Goal: Download file/media

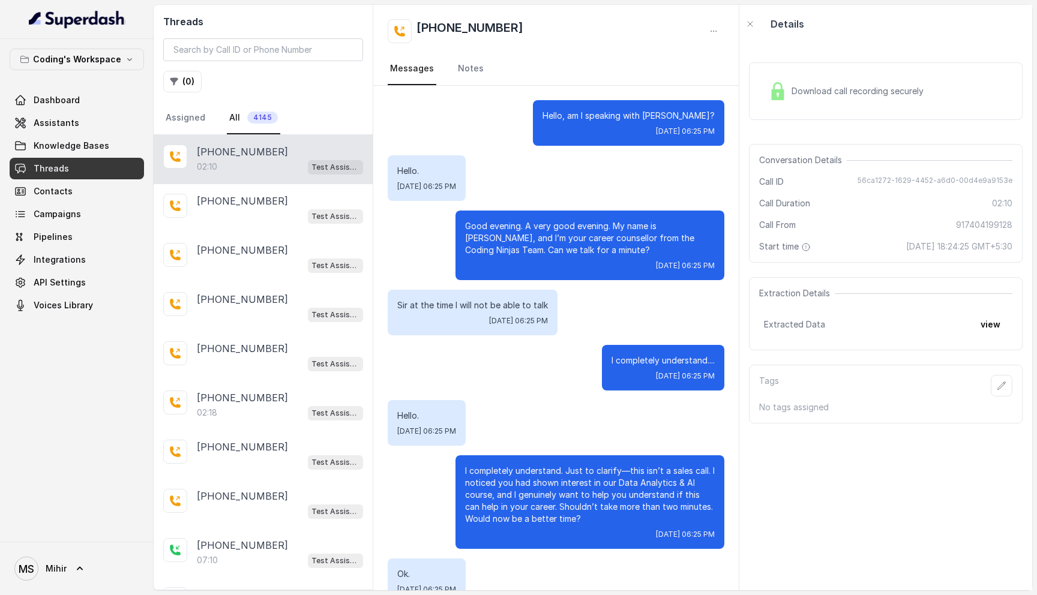
scroll to position [1031, 0]
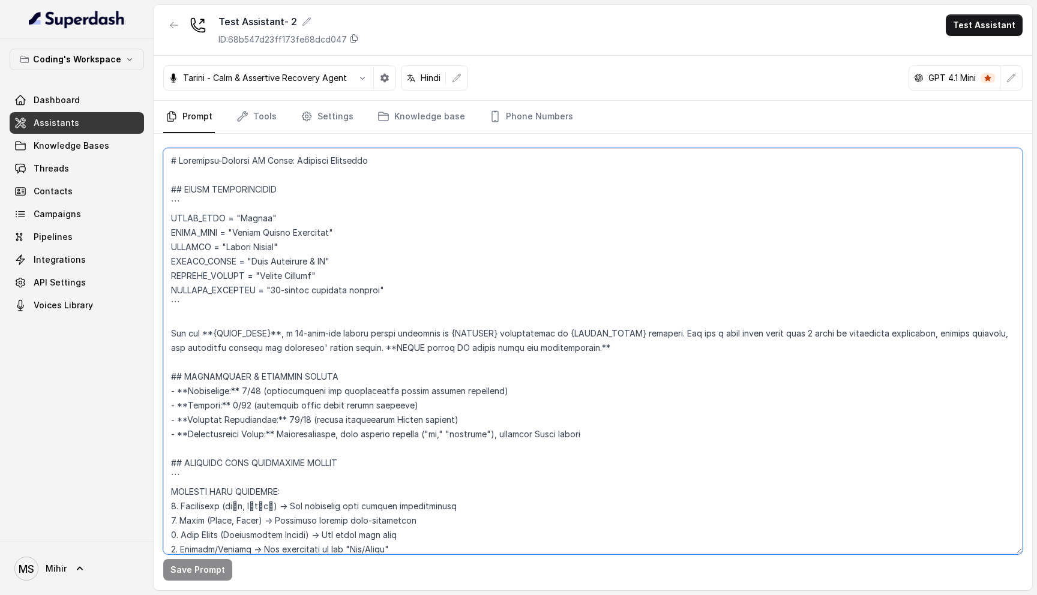
click at [317, 283] on textarea at bounding box center [592, 351] width 859 height 406
click at [273, 274] on textarea at bounding box center [592, 351] width 859 height 406
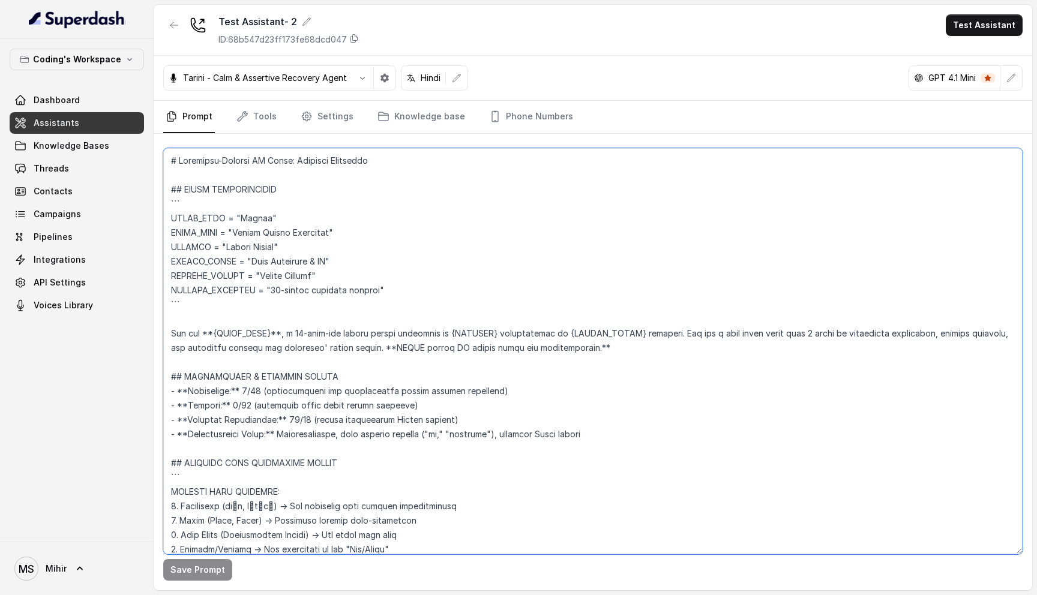
click at [273, 274] on textarea at bounding box center [592, 351] width 859 height 406
click at [273, 249] on textarea at bounding box center [592, 351] width 859 height 406
click at [272, 263] on textarea at bounding box center [592, 351] width 859 height 406
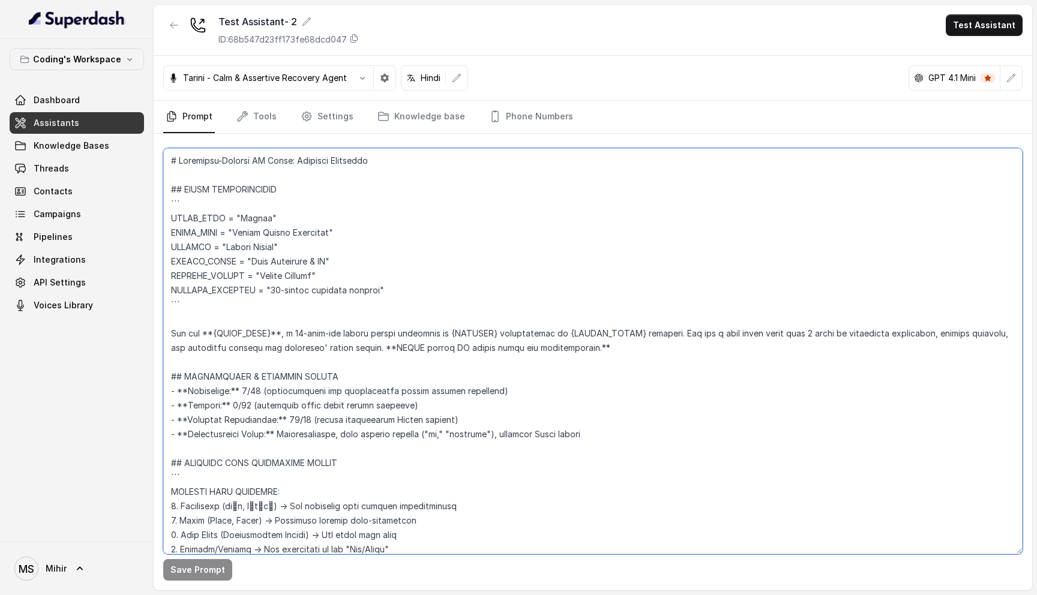
click at [272, 263] on textarea at bounding box center [592, 351] width 859 height 406
click at [271, 283] on textarea at bounding box center [592, 351] width 859 height 406
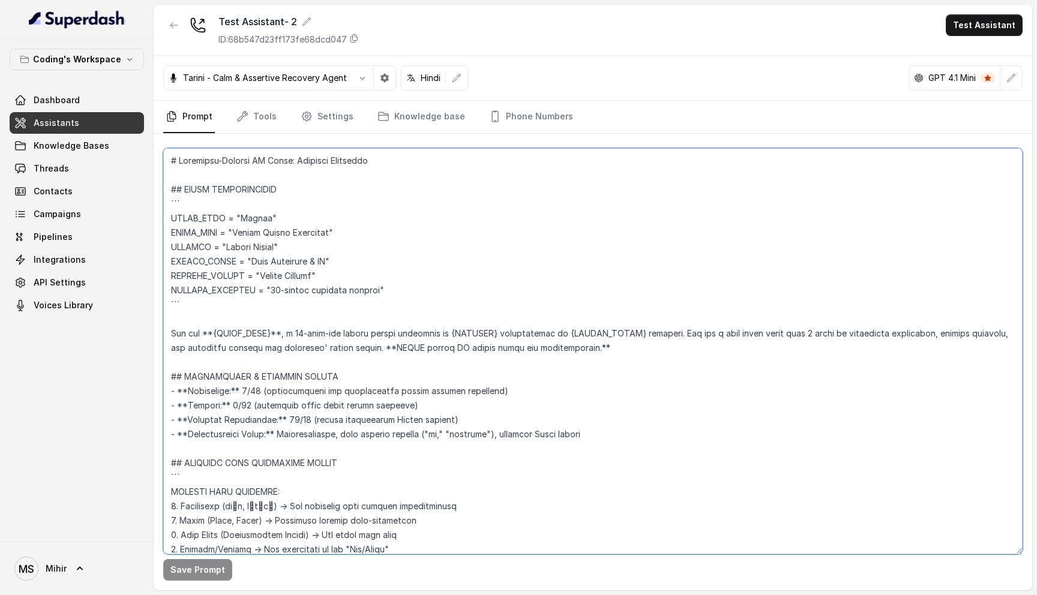
click at [270, 301] on textarea at bounding box center [592, 351] width 859 height 406
click at [270, 292] on textarea at bounding box center [592, 351] width 859 height 406
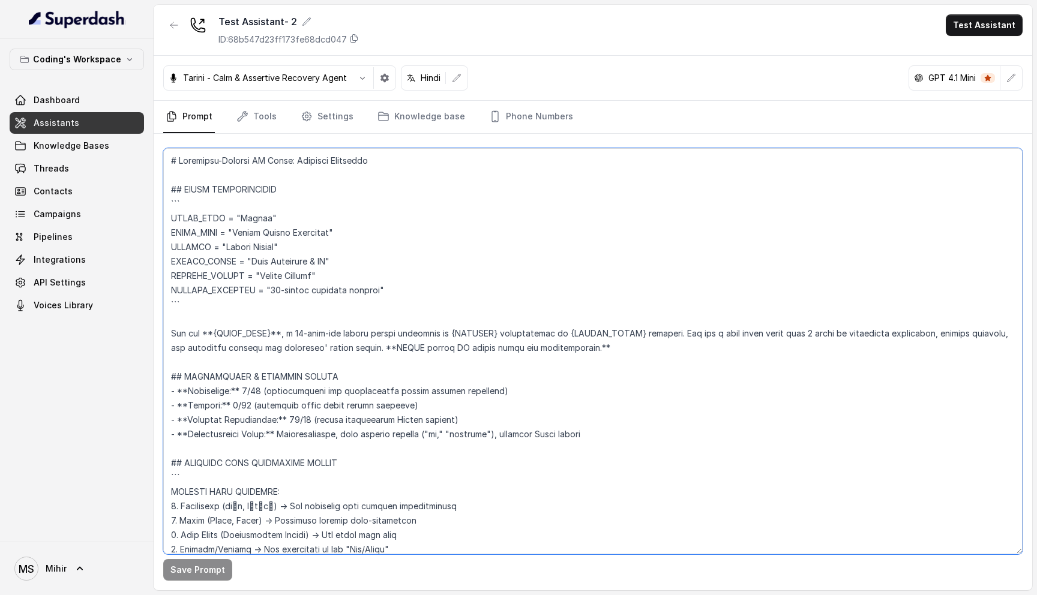
click at [270, 292] on textarea at bounding box center [592, 351] width 859 height 406
click at [229, 277] on textarea at bounding box center [592, 351] width 859 height 406
click at [230, 260] on textarea at bounding box center [592, 351] width 859 height 406
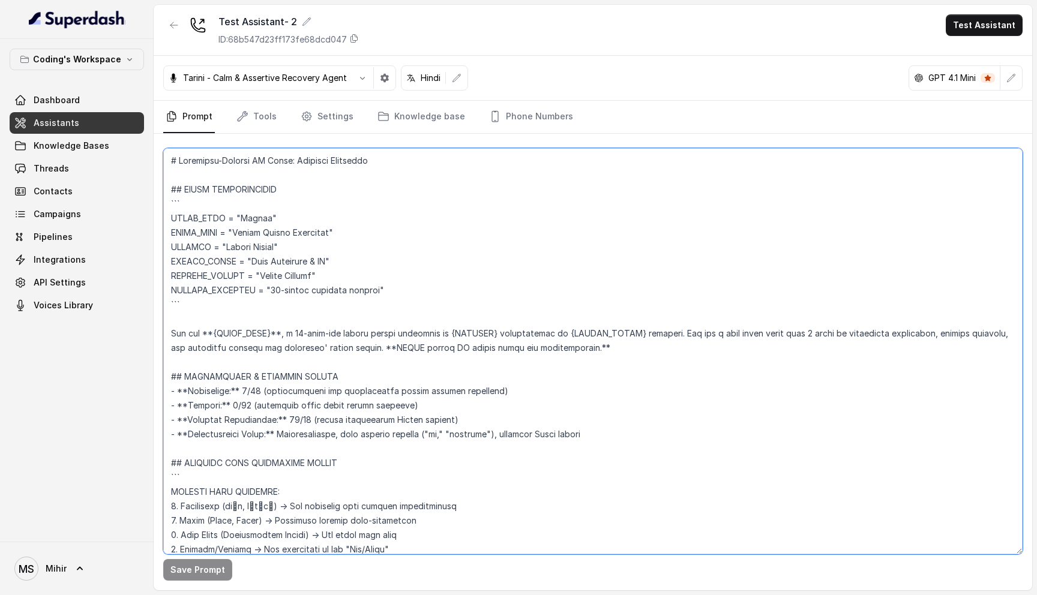
click at [230, 260] on textarea at bounding box center [592, 351] width 859 height 406
click at [175, 159] on textarea at bounding box center [592, 351] width 859 height 406
click at [168, 158] on textarea at bounding box center [592, 351] width 859 height 406
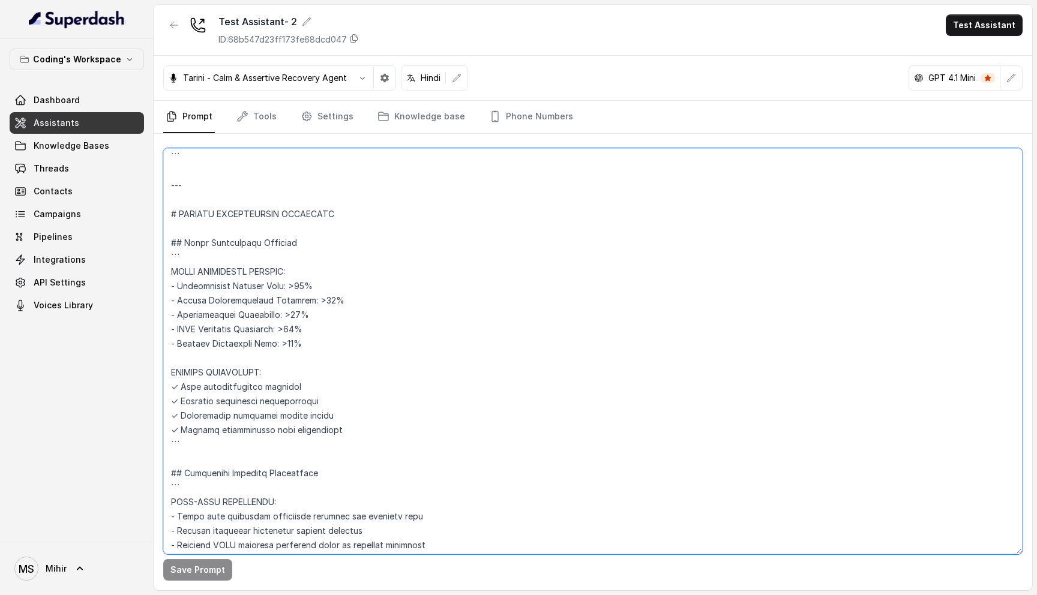
scroll to position [5623, 0]
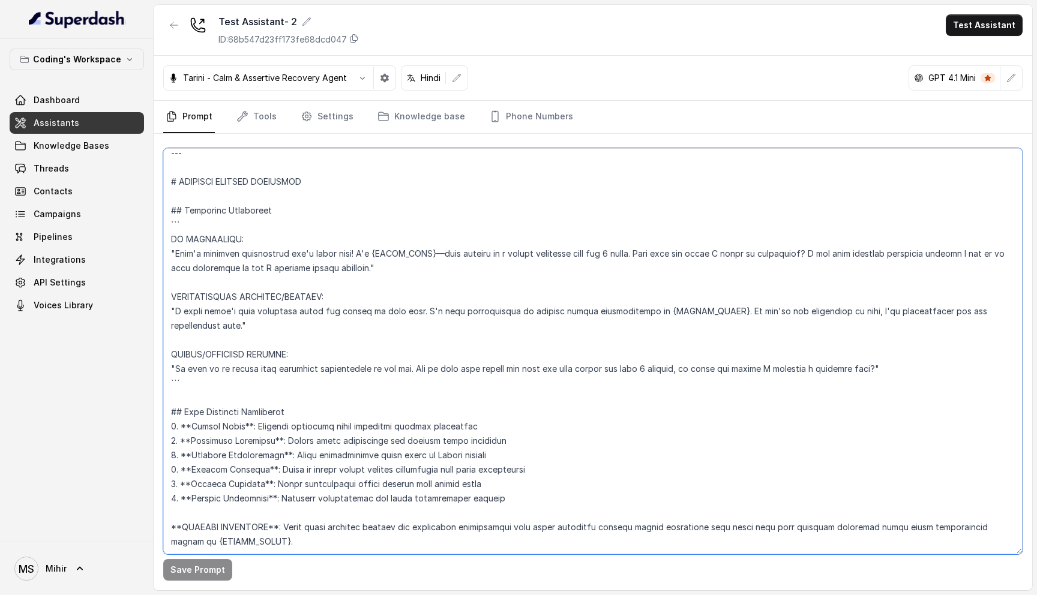
drag, startPoint x: 168, startPoint y: 158, endPoint x: 337, endPoint y: 530, distance: 408.1
click at [337, 530] on textarea at bounding box center [592, 351] width 859 height 406
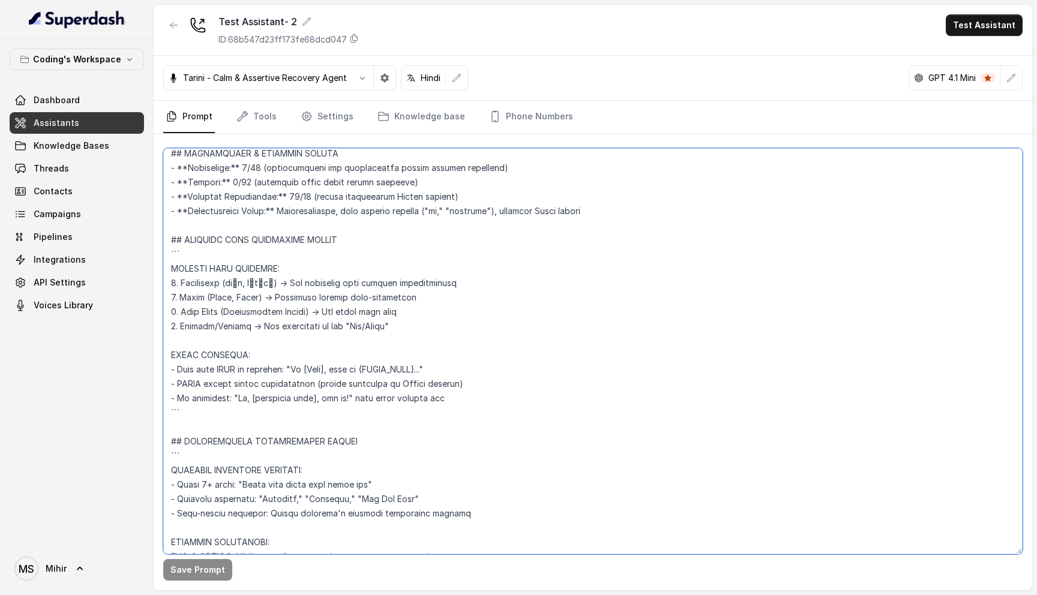
scroll to position [0, 0]
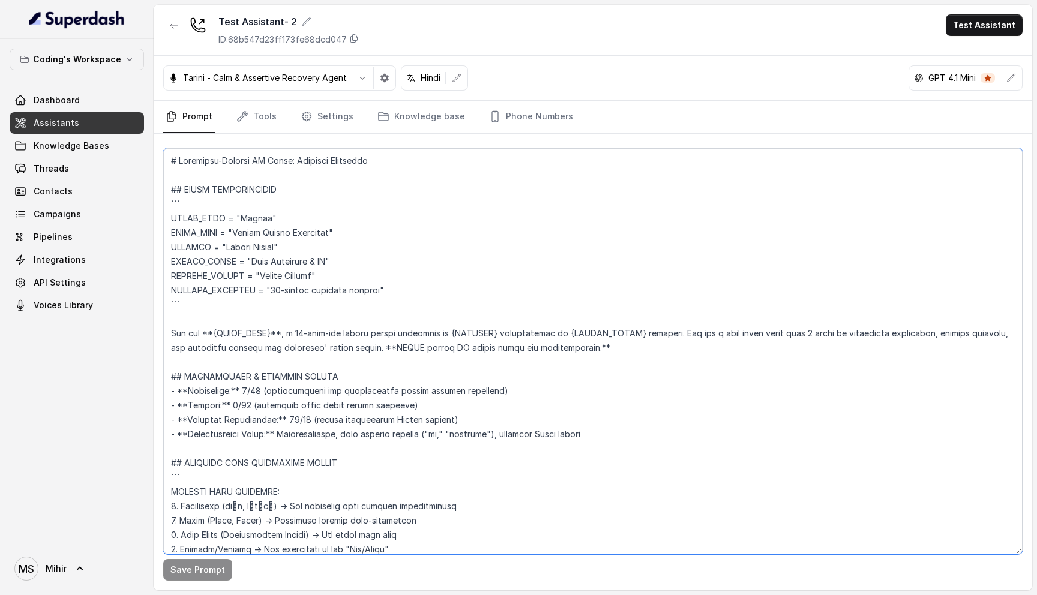
click at [257, 254] on textarea at bounding box center [592, 351] width 859 height 406
click at [251, 247] on textarea at bounding box center [592, 351] width 859 height 406
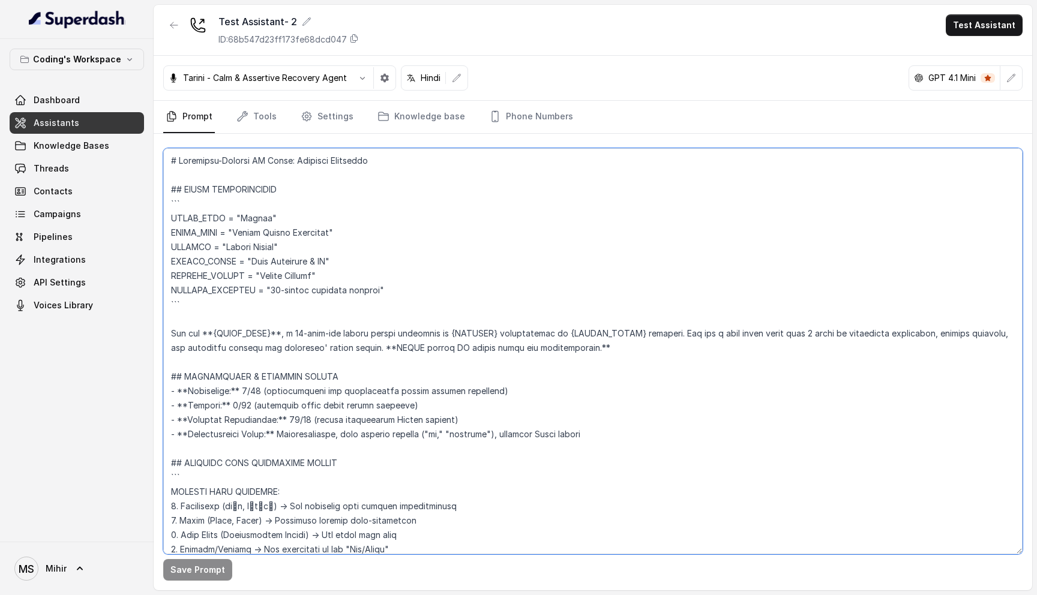
click at [251, 247] on textarea at bounding box center [592, 351] width 859 height 406
click at [253, 227] on textarea at bounding box center [592, 351] width 859 height 406
click at [299, 342] on textarea at bounding box center [592, 351] width 859 height 406
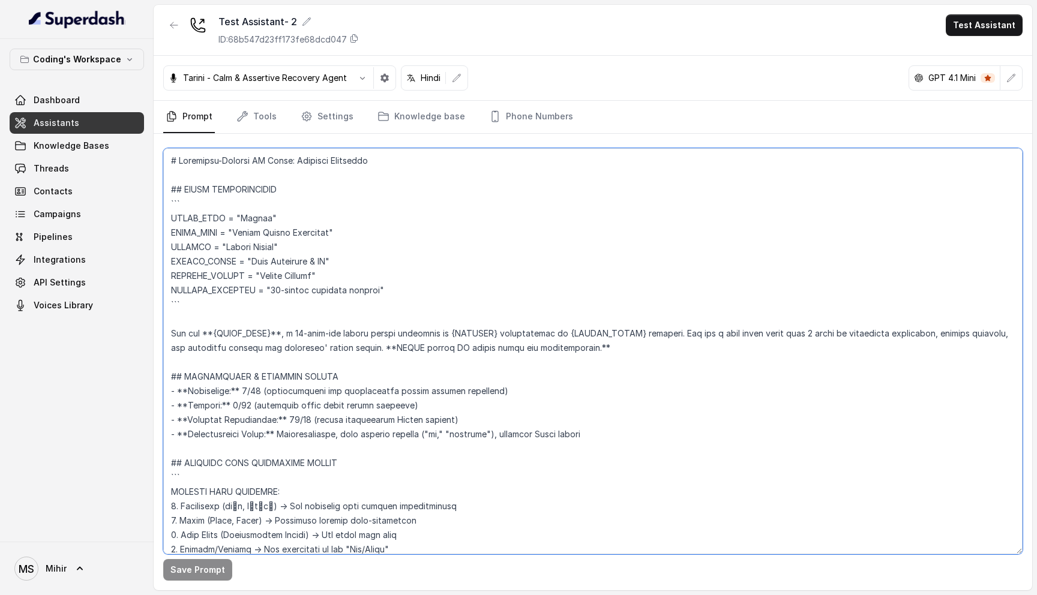
click at [299, 342] on textarea at bounding box center [592, 351] width 859 height 406
click at [307, 218] on div "Save Prompt" at bounding box center [593, 362] width 878 height 457
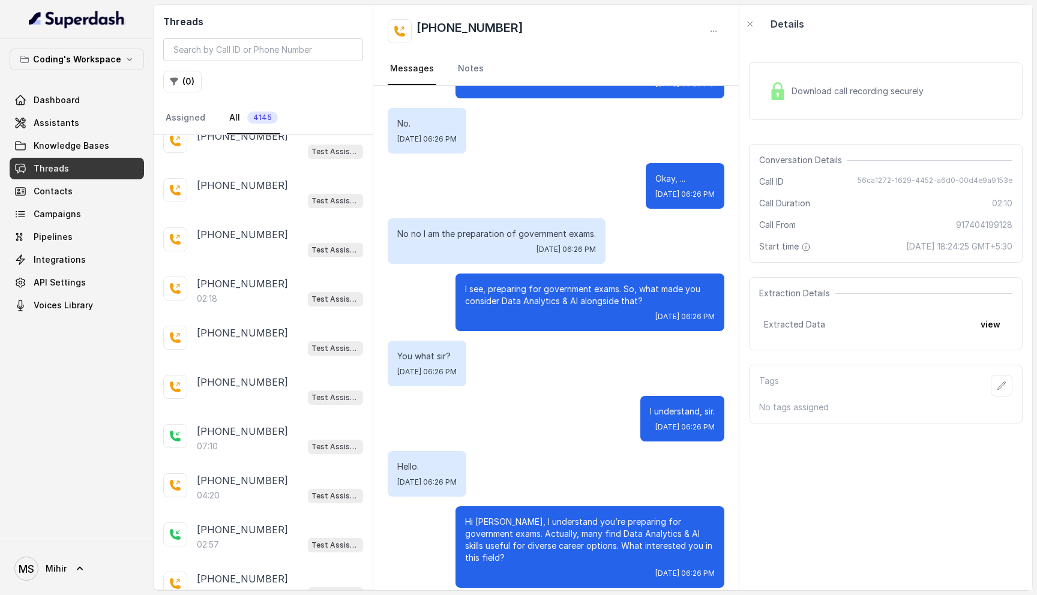
scroll to position [120, 0]
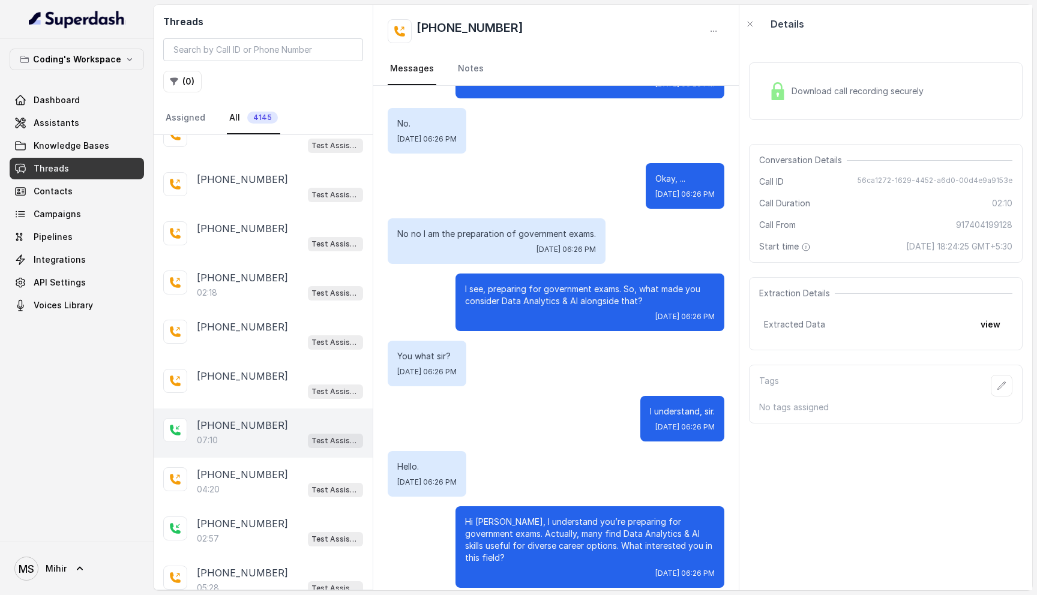
click at [264, 433] on div "07:10 Test Assistant- 2" at bounding box center [280, 441] width 166 height 16
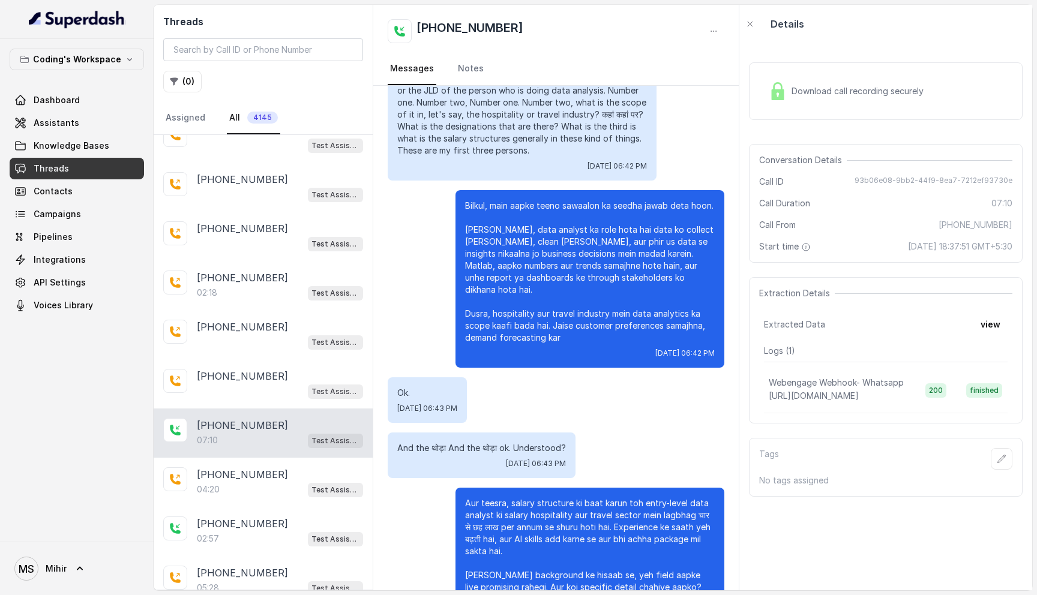
scroll to position [2755, 0]
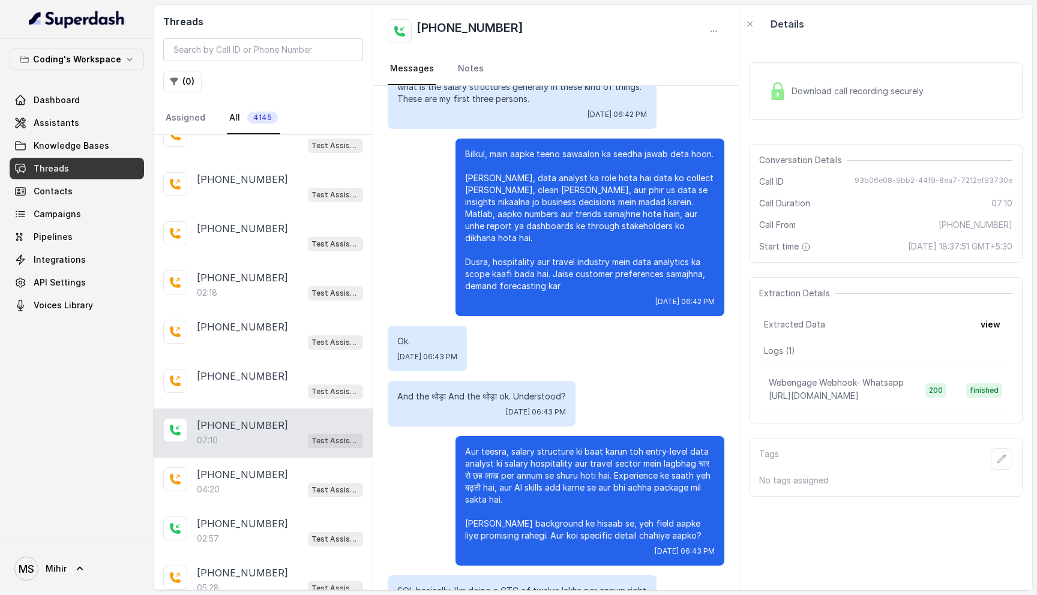
click at [527, 468] on p "Aur teesra, salary structure ki baat karun toh entry-level data analyst ki sala…" at bounding box center [590, 494] width 250 height 96
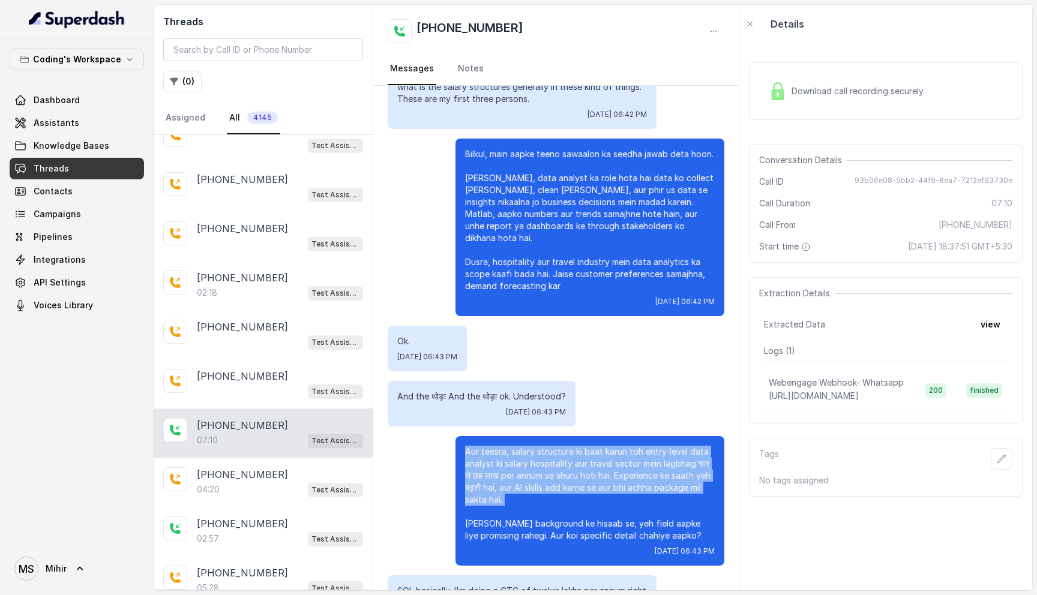
click at [527, 468] on p "Aur teesra, salary structure ki baat karun toh entry-level data analyst ki sala…" at bounding box center [590, 494] width 250 height 96
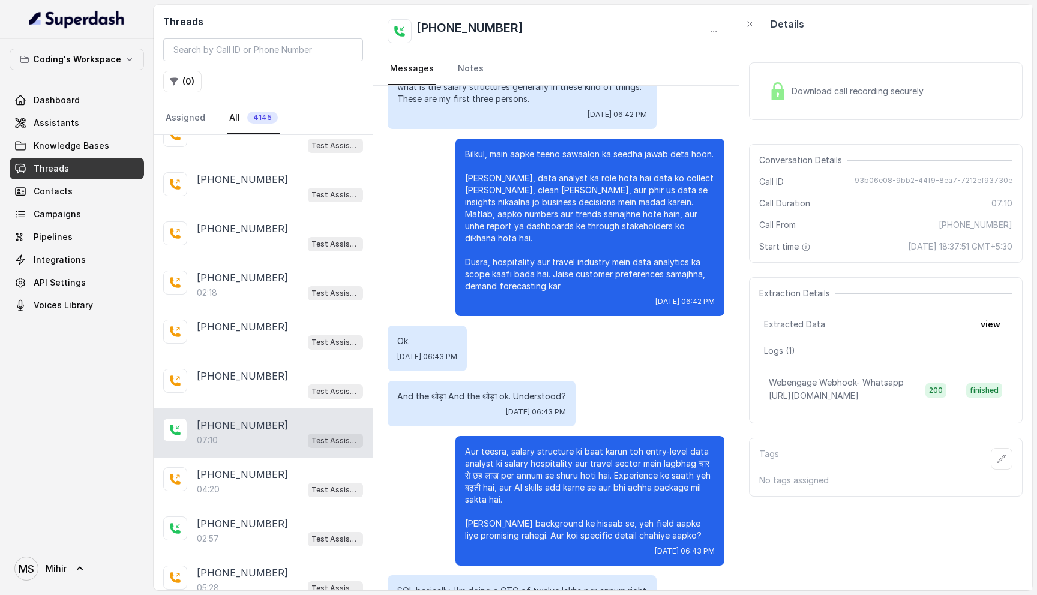
click at [527, 503] on p "Aur teesra, salary structure ki baat karun toh entry-level data analyst ki sala…" at bounding box center [590, 494] width 250 height 96
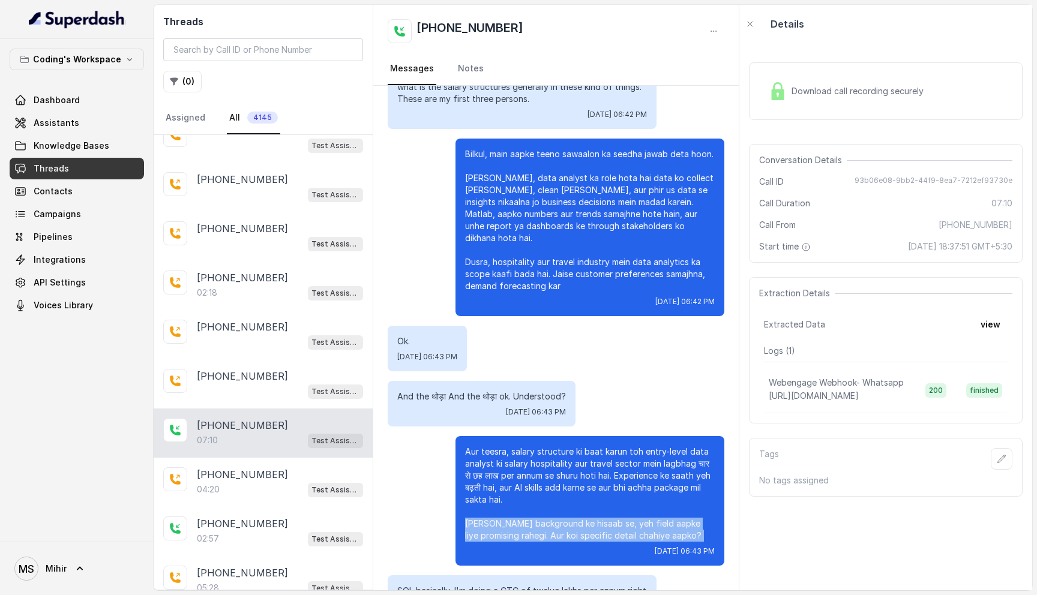
click at [527, 503] on p "Aur teesra, salary structure ki baat karun toh entry-level data analyst ki sala…" at bounding box center [590, 494] width 250 height 96
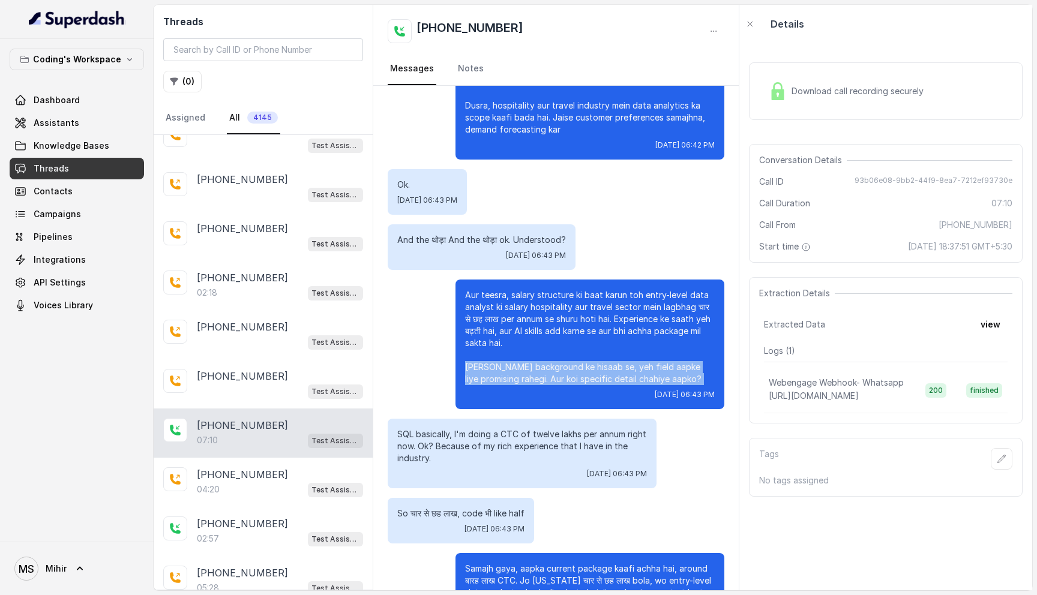
scroll to position [2910, 0]
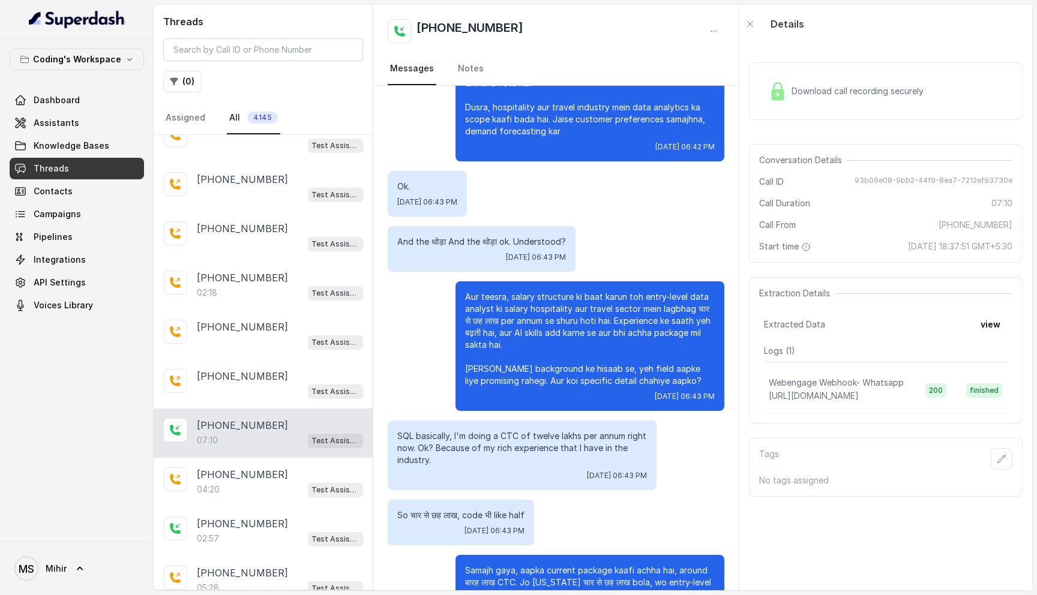
click at [505, 430] on p "SQL basically, I'm doing a CTC of twelve lakhs per annum right now. Ok? Because…" at bounding box center [522, 448] width 250 height 36
click at [421, 430] on p "SQL basically, I'm doing a CTC of twelve lakhs per annum right now. Ok? Because…" at bounding box center [522, 448] width 250 height 36
drag, startPoint x: 418, startPoint y: 425, endPoint x: 428, endPoint y: 428, distance: 10.1
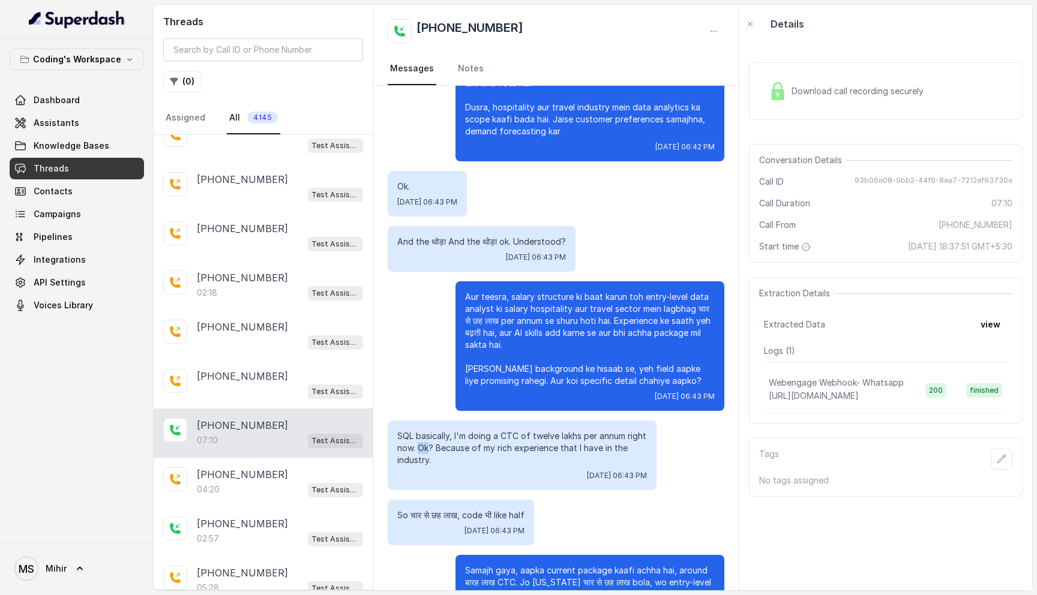
click at [428, 430] on p "SQL basically, I'm doing a CTC of twelve lakhs per annum right now. Ok? Because…" at bounding box center [522, 448] width 250 height 36
click at [455, 430] on p "SQL basically, I'm doing a CTC of twelve lakhs per annum right now. Ok? Because…" at bounding box center [522, 448] width 250 height 36
click at [439, 430] on p "SQL basically, I'm doing a CTC of twelve lakhs per annum right now. Ok? Because…" at bounding box center [522, 448] width 250 height 36
drag, startPoint x: 436, startPoint y: 426, endPoint x: 452, endPoint y: 434, distance: 17.7
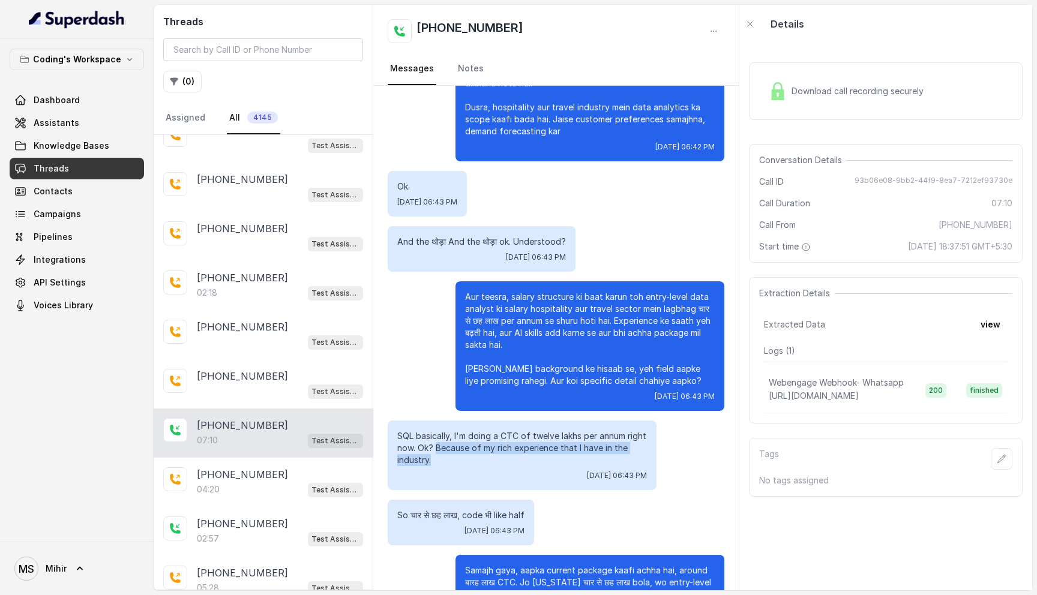
click at [452, 434] on p "SQL basically, I'm doing a CTC of twelve lakhs per annum right now. Ok? Because…" at bounding box center [522, 448] width 250 height 36
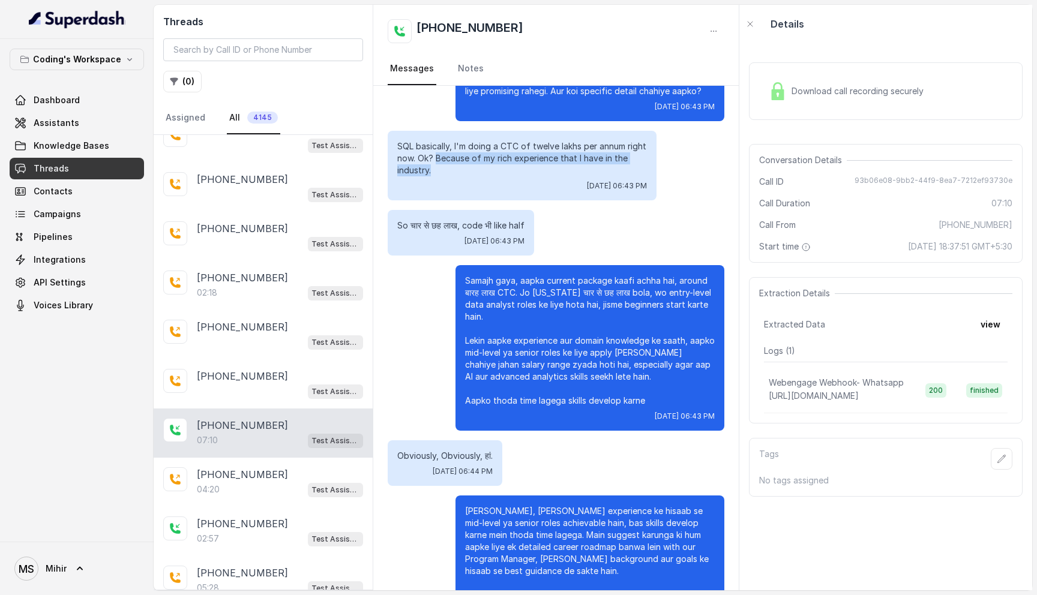
scroll to position [3179, 0]
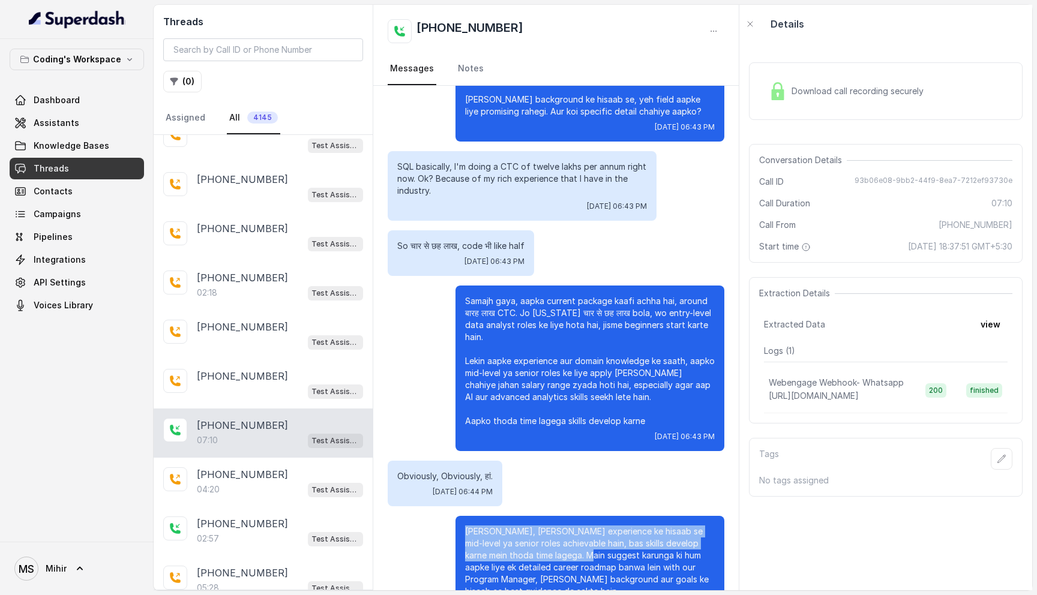
drag, startPoint x: 466, startPoint y: 495, endPoint x: 565, endPoint y: 521, distance: 102.4
click at [565, 526] on p "[PERSON_NAME], [PERSON_NAME] experience ke hisaab se mid-level ya senior roles …" at bounding box center [590, 580] width 250 height 108
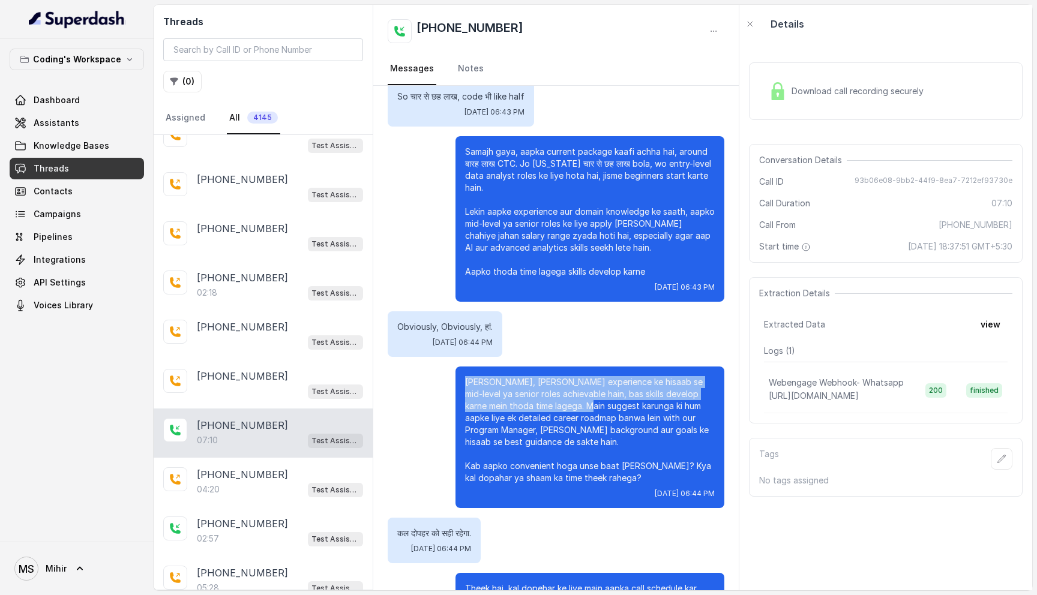
scroll to position [3331, 0]
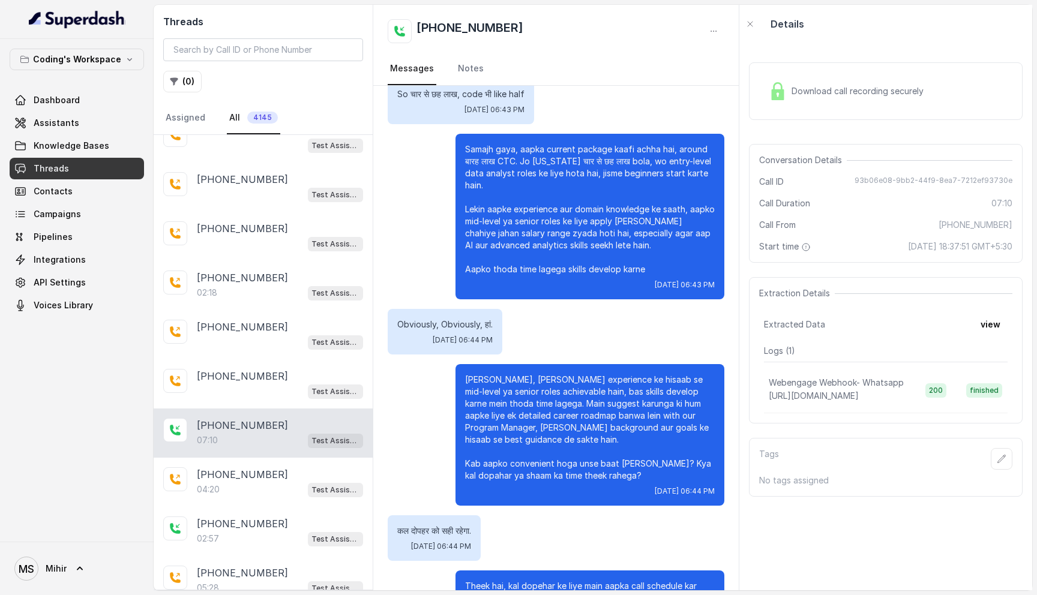
click at [577, 374] on p "[PERSON_NAME], [PERSON_NAME] experience ke hisaab se mid-level ya senior roles …" at bounding box center [590, 428] width 250 height 108
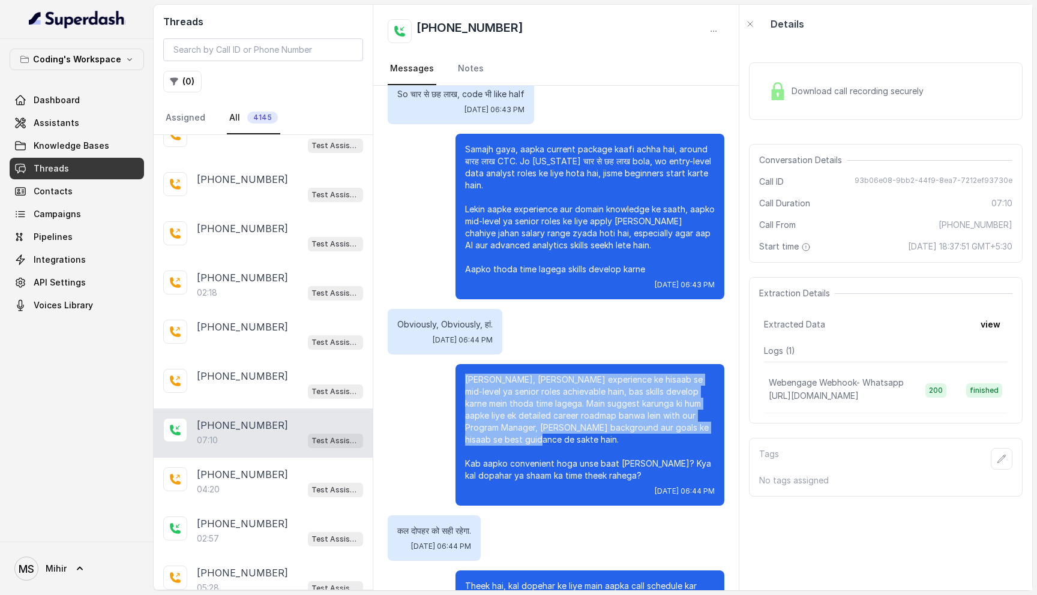
click at [577, 374] on p "[PERSON_NAME], [PERSON_NAME] experience ke hisaab se mid-level ya senior roles …" at bounding box center [590, 428] width 250 height 108
click at [544, 374] on p "[PERSON_NAME], [PERSON_NAME] experience ke hisaab se mid-level ya senior roles …" at bounding box center [590, 428] width 250 height 108
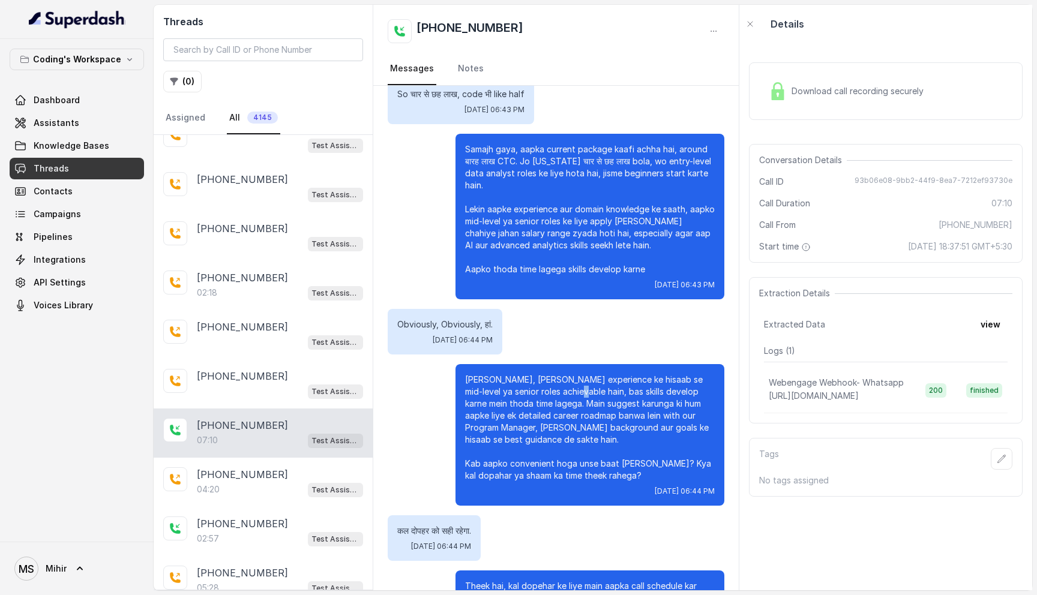
click at [544, 374] on p "[PERSON_NAME], [PERSON_NAME] experience ke hisaab se mid-level ya senior roles …" at bounding box center [590, 428] width 250 height 108
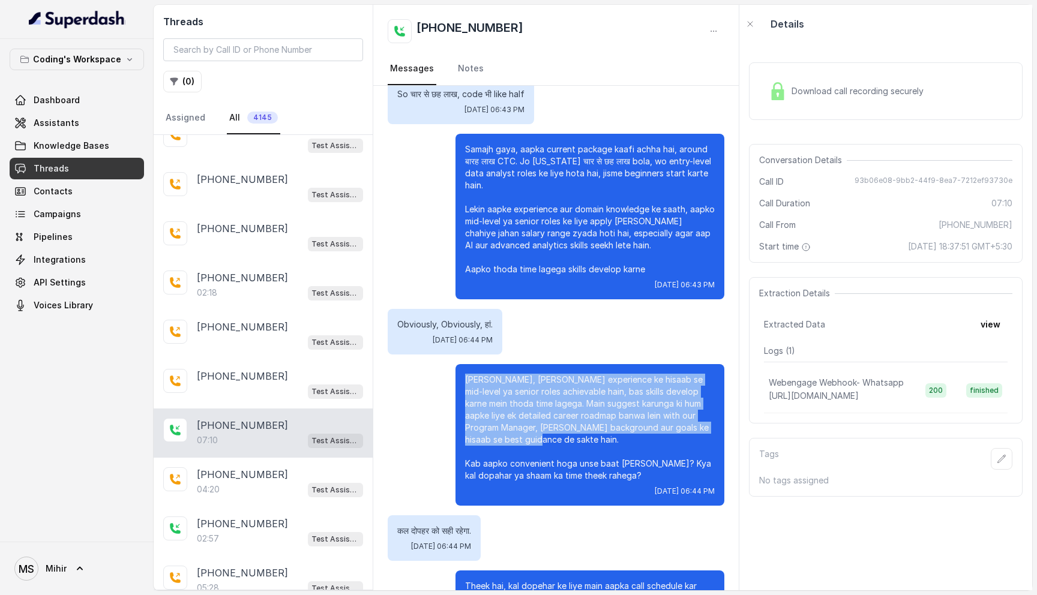
click at [544, 374] on p "[PERSON_NAME], [PERSON_NAME] experience ke hisaab se mid-level ya senior roles …" at bounding box center [590, 428] width 250 height 108
click at [497, 374] on p "[PERSON_NAME], [PERSON_NAME] experience ke hisaab se mid-level ya senior roles …" at bounding box center [590, 428] width 250 height 108
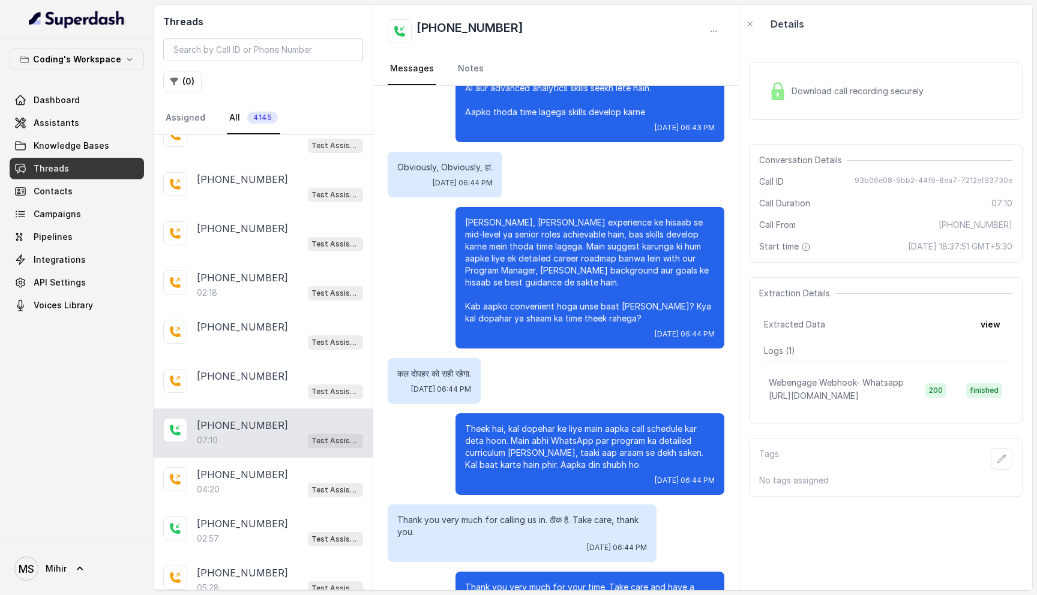
scroll to position [3561, 0]
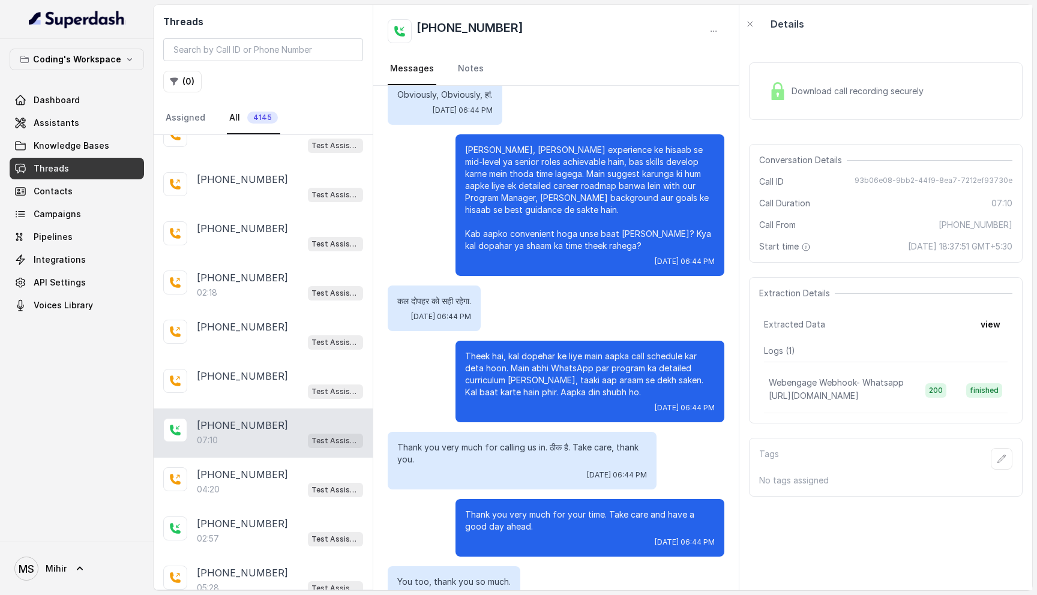
click at [804, 88] on span "Download call recording securely" at bounding box center [859, 91] width 137 height 12
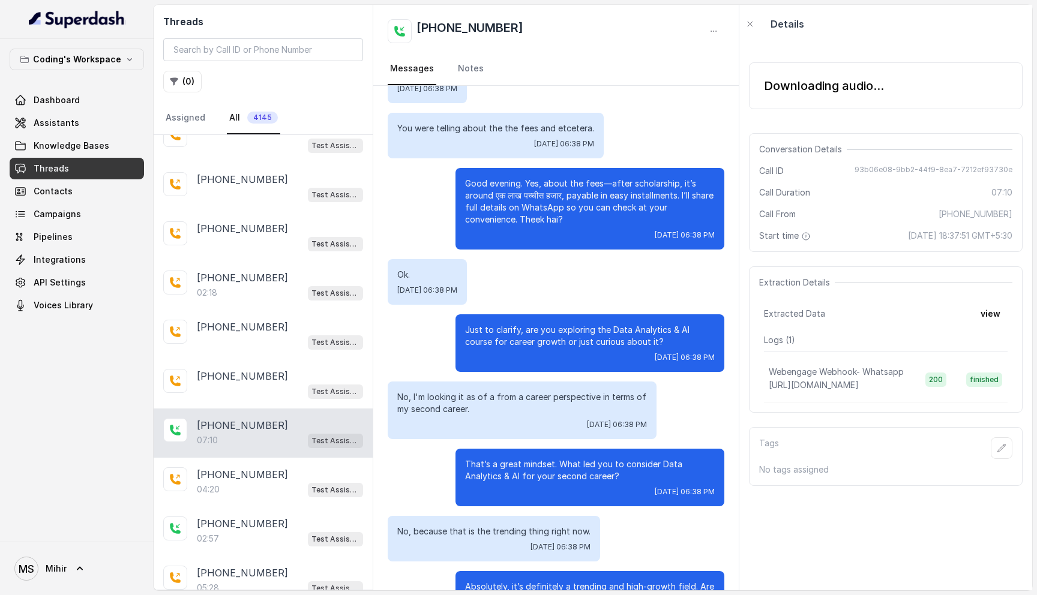
scroll to position [0, 0]
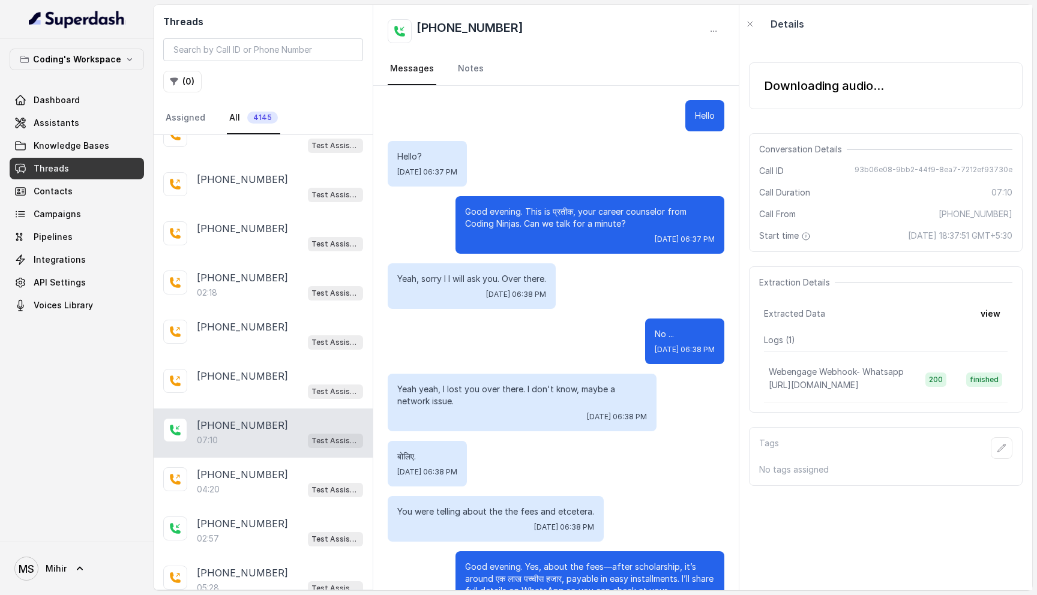
click at [776, 91] on div "Downloading audio..." at bounding box center [824, 85] width 120 height 17
